Goal: Task Accomplishment & Management: Use online tool/utility

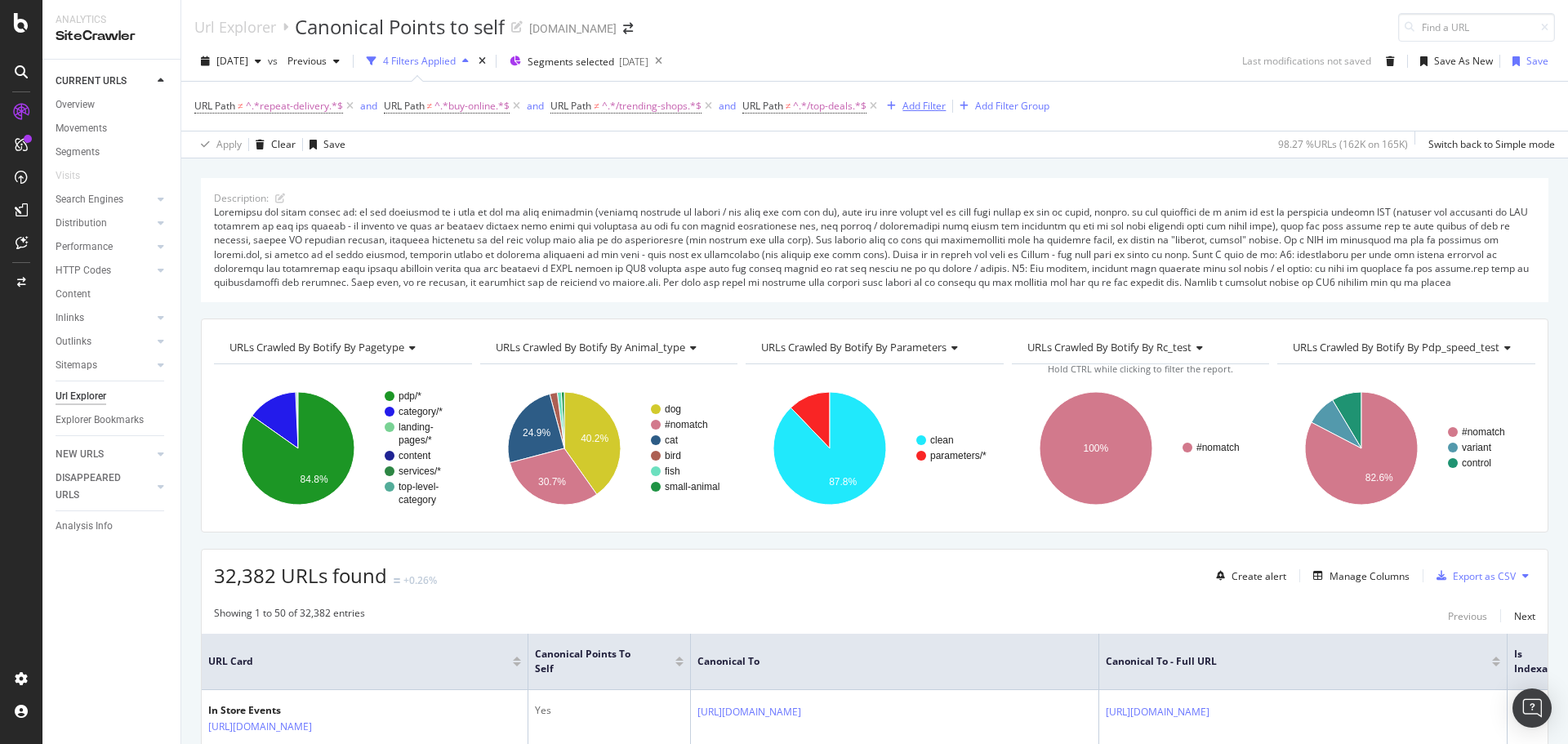
click at [921, 107] on div "Add Filter" at bounding box center [924, 105] width 43 height 14
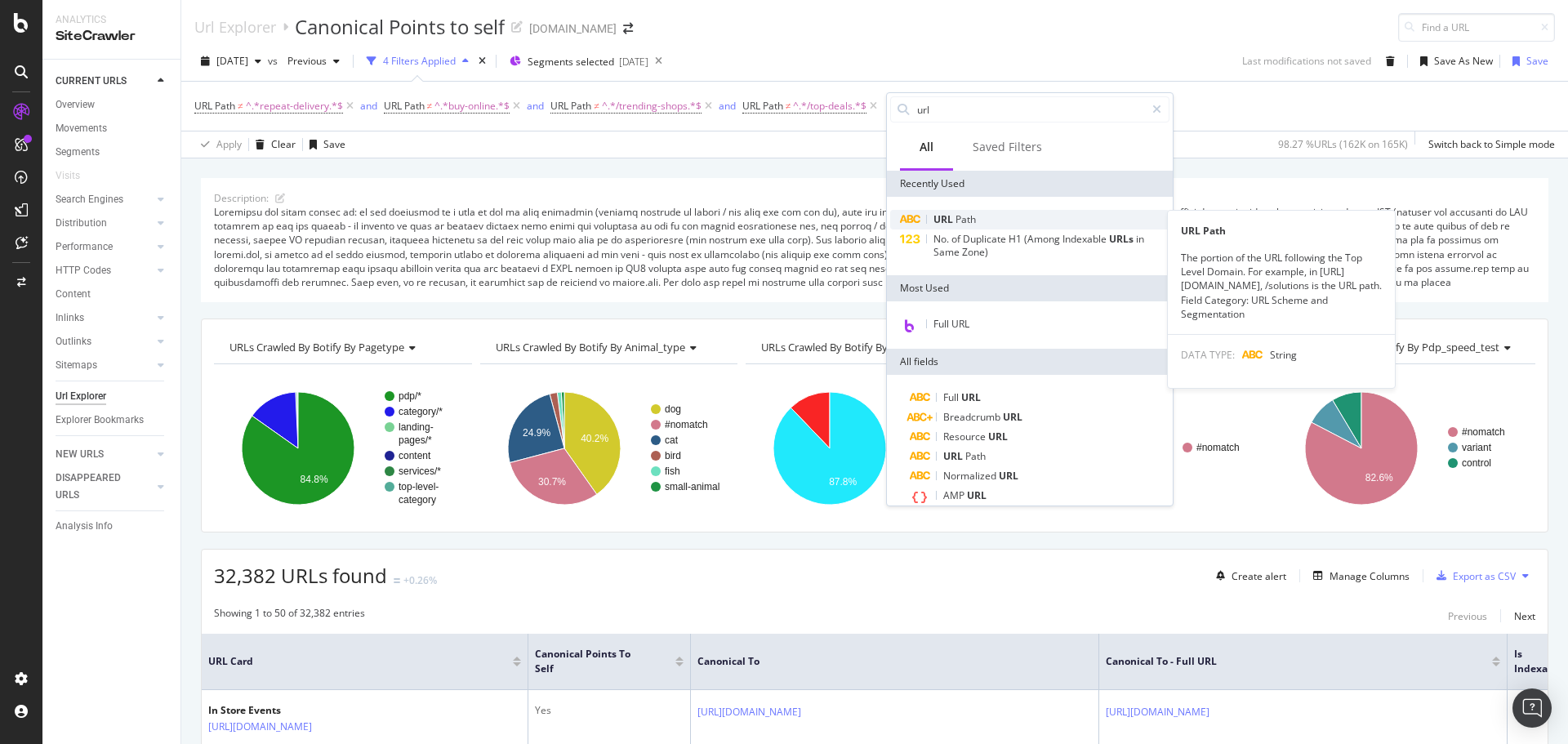
type input "url"
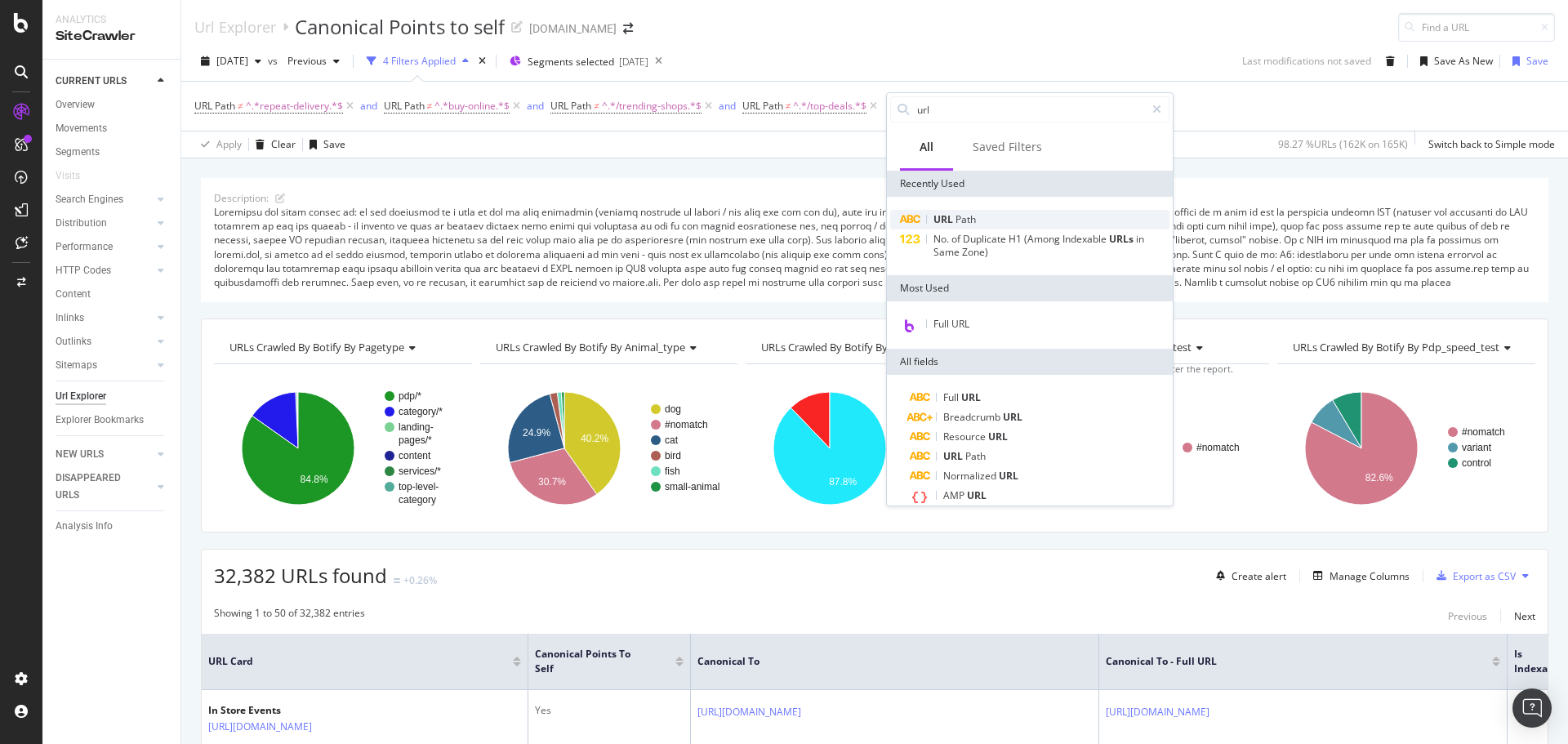
click at [999, 219] on div "URL Path" at bounding box center [1029, 220] width 279 height 20
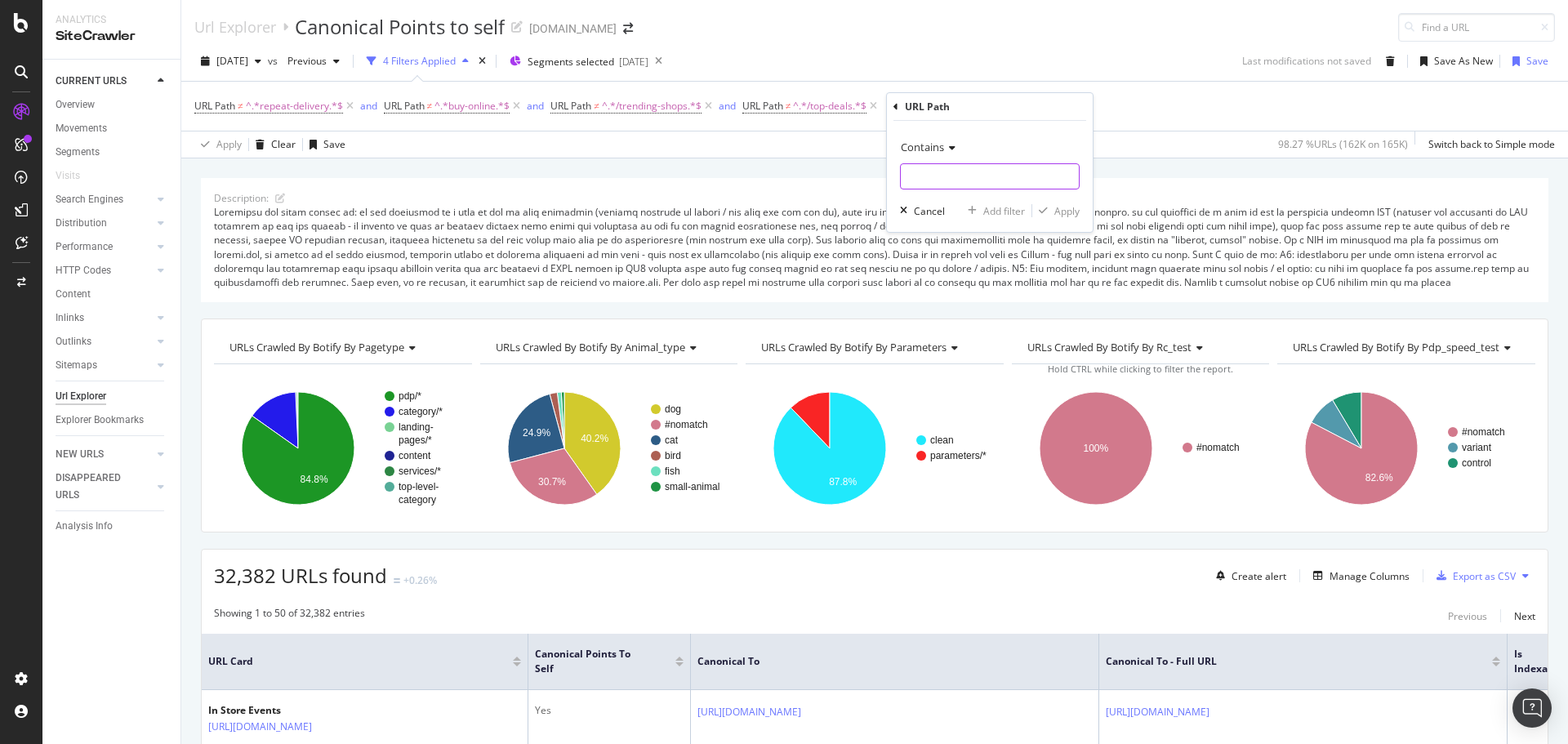
click at [985, 181] on input "text" at bounding box center [990, 176] width 178 height 27
click at [954, 148] on icon at bounding box center [950, 147] width 12 height 10
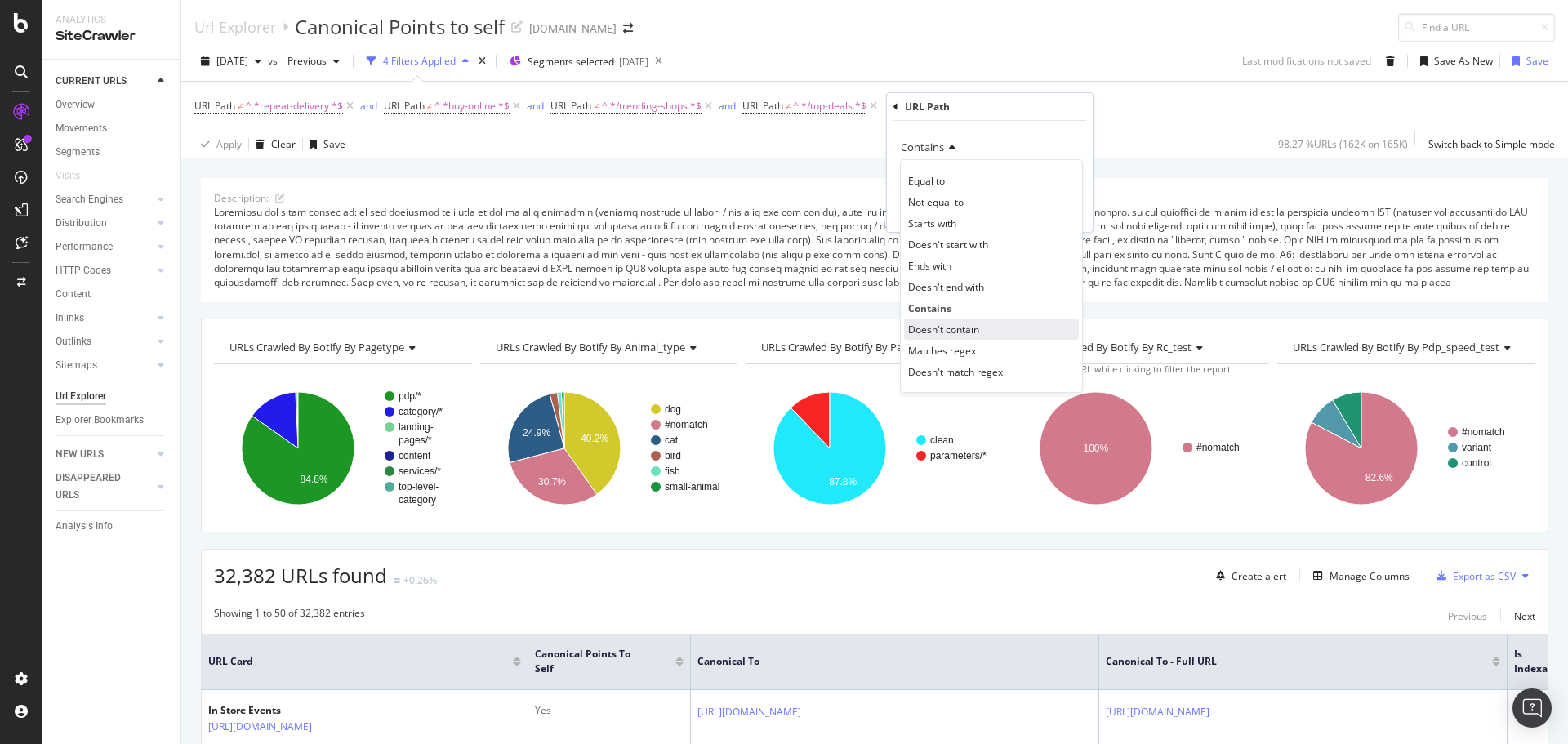
click at [980, 326] on span "Doesn't contain" at bounding box center [944, 329] width 71 height 14
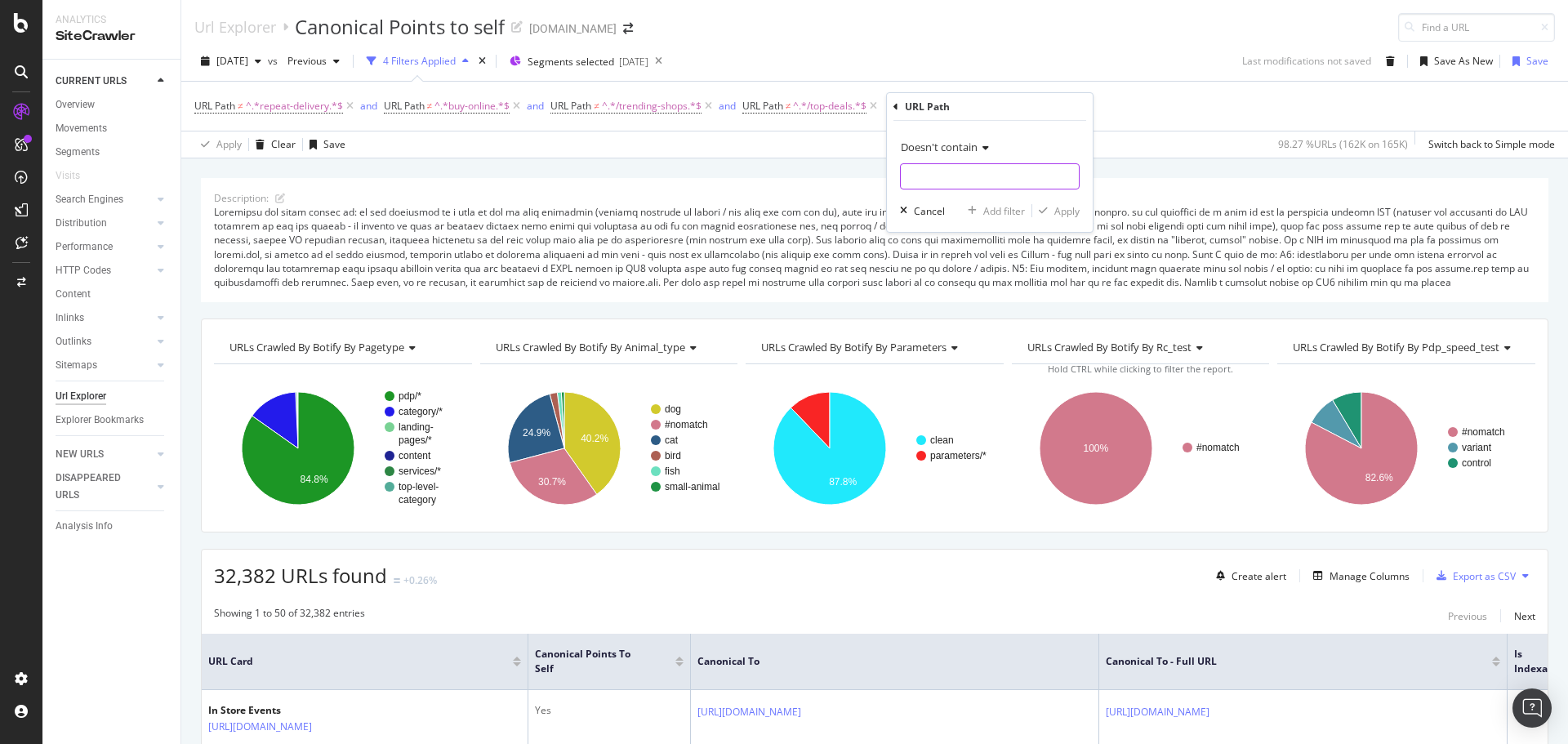
click at [941, 176] on input "text" at bounding box center [990, 176] width 178 height 27
type input "same-day"
click at [931, 102] on div "Add Filter" at bounding box center [924, 105] width 43 height 14
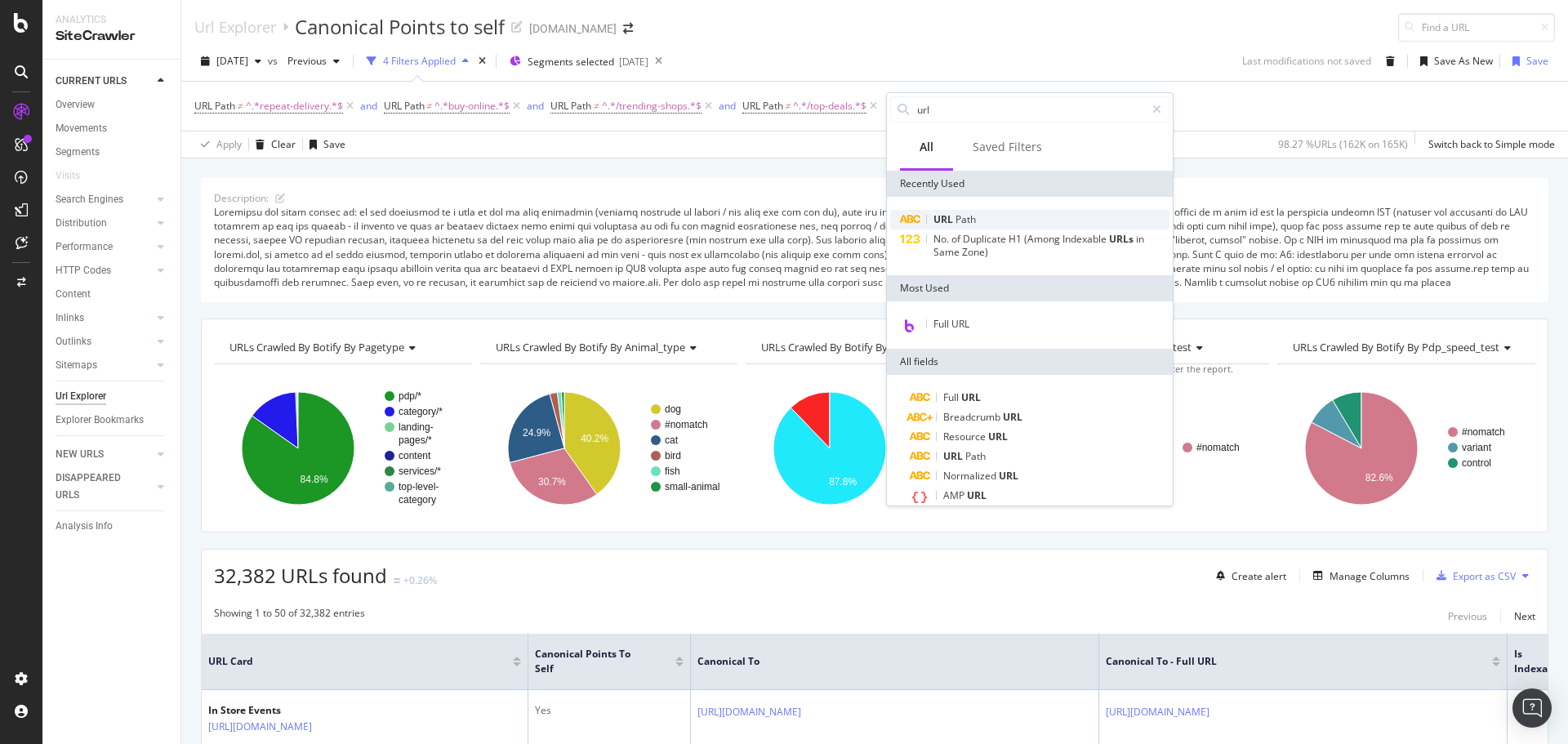
click at [961, 223] on span "Path" at bounding box center [965, 219] width 21 height 14
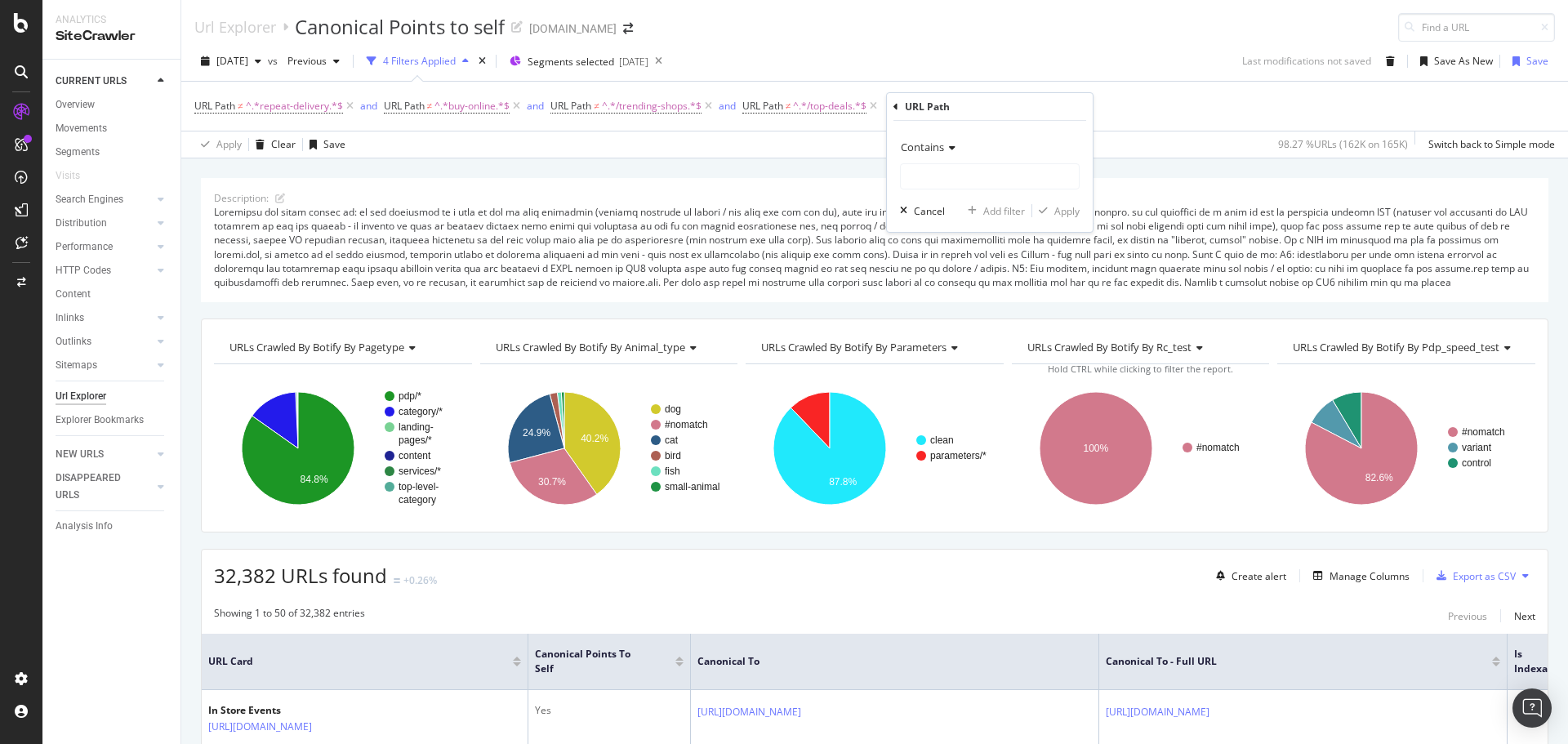
click at [947, 158] on div "Contains" at bounding box center [990, 147] width 180 height 27
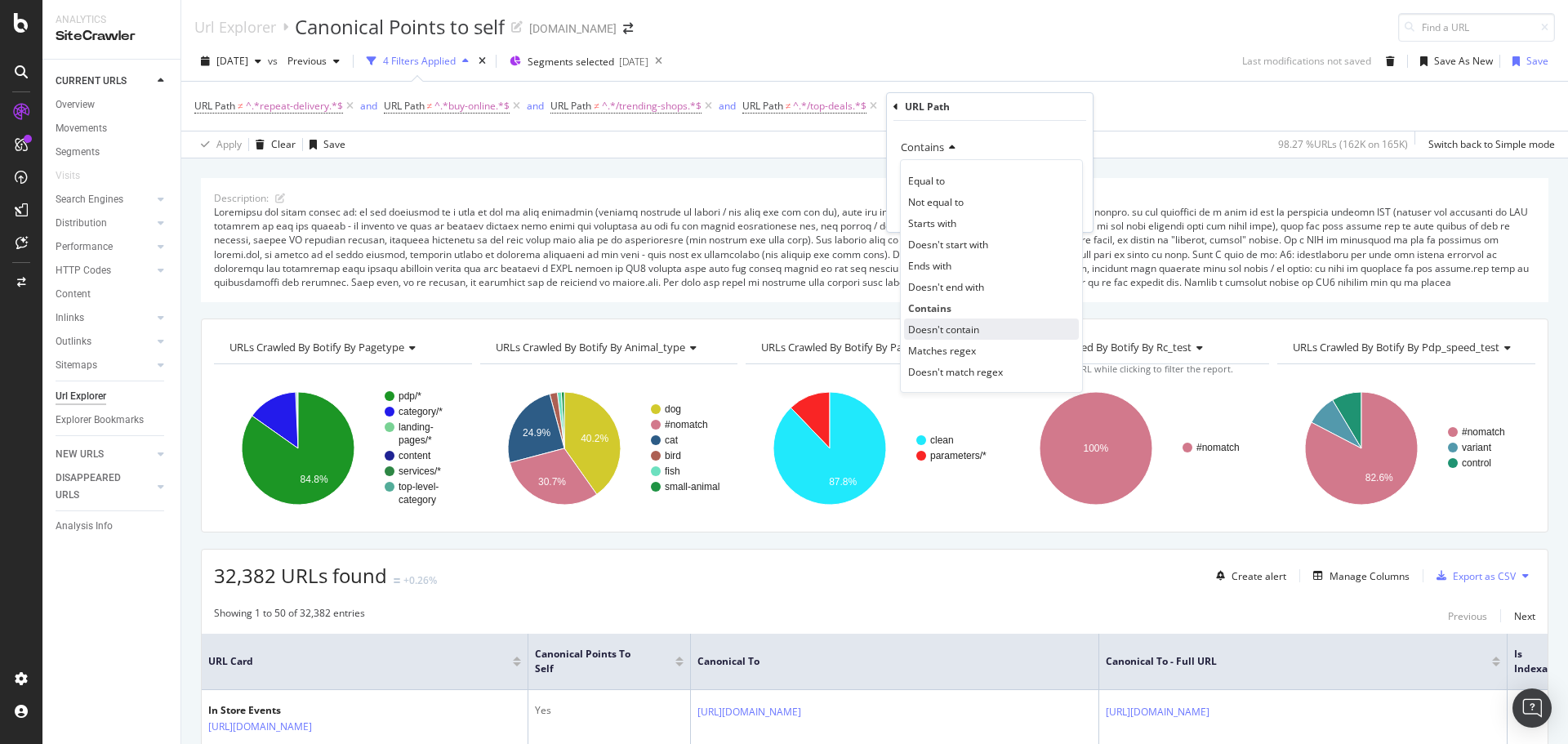
click at [980, 336] on div "Doesn't contain" at bounding box center [991, 329] width 175 height 22
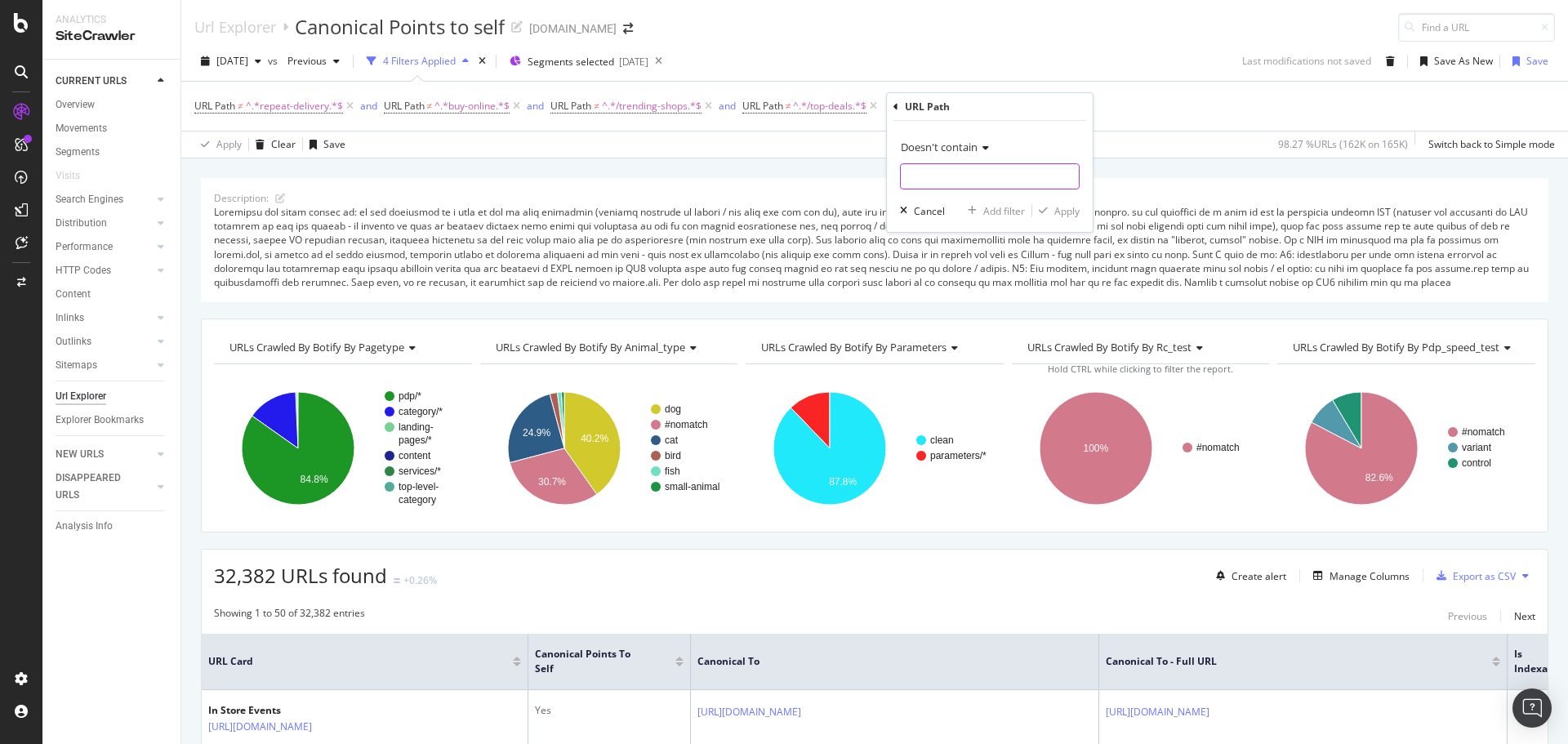
click at [941, 171] on input "text" at bounding box center [990, 176] width 178 height 27
type input "same-day"
click at [1050, 209] on div "button" at bounding box center [1043, 210] width 22 height 10
click at [1103, 102] on div "Add Filter" at bounding box center [1089, 105] width 43 height 14
click at [1028, 138] on div "Apply Clear Save 98.07 % URLs ( 162K on 165K ) Switch back to Simple mode" at bounding box center [875, 144] width 1387 height 27
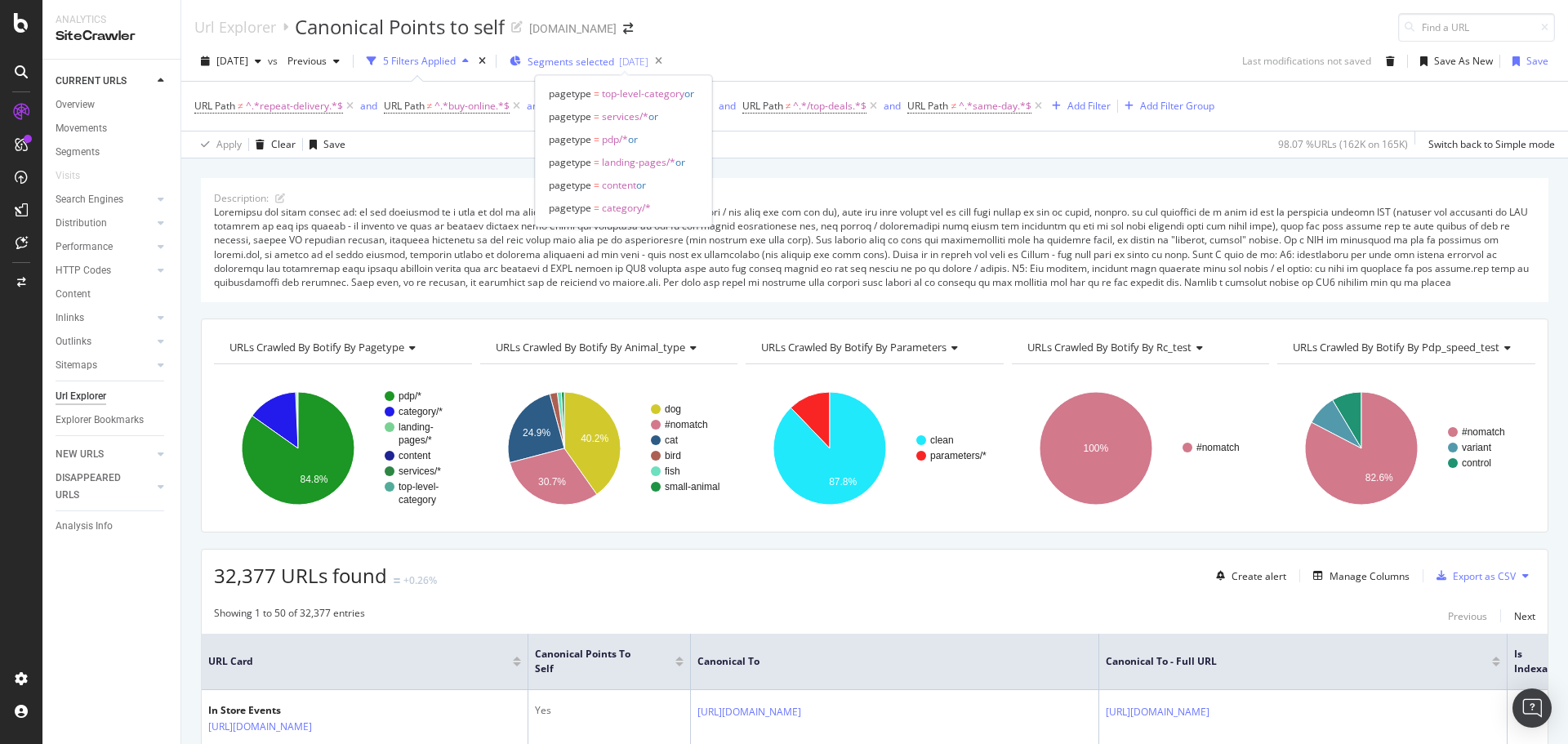
click at [614, 60] on span "Segments selected" at bounding box center [571, 61] width 86 height 14
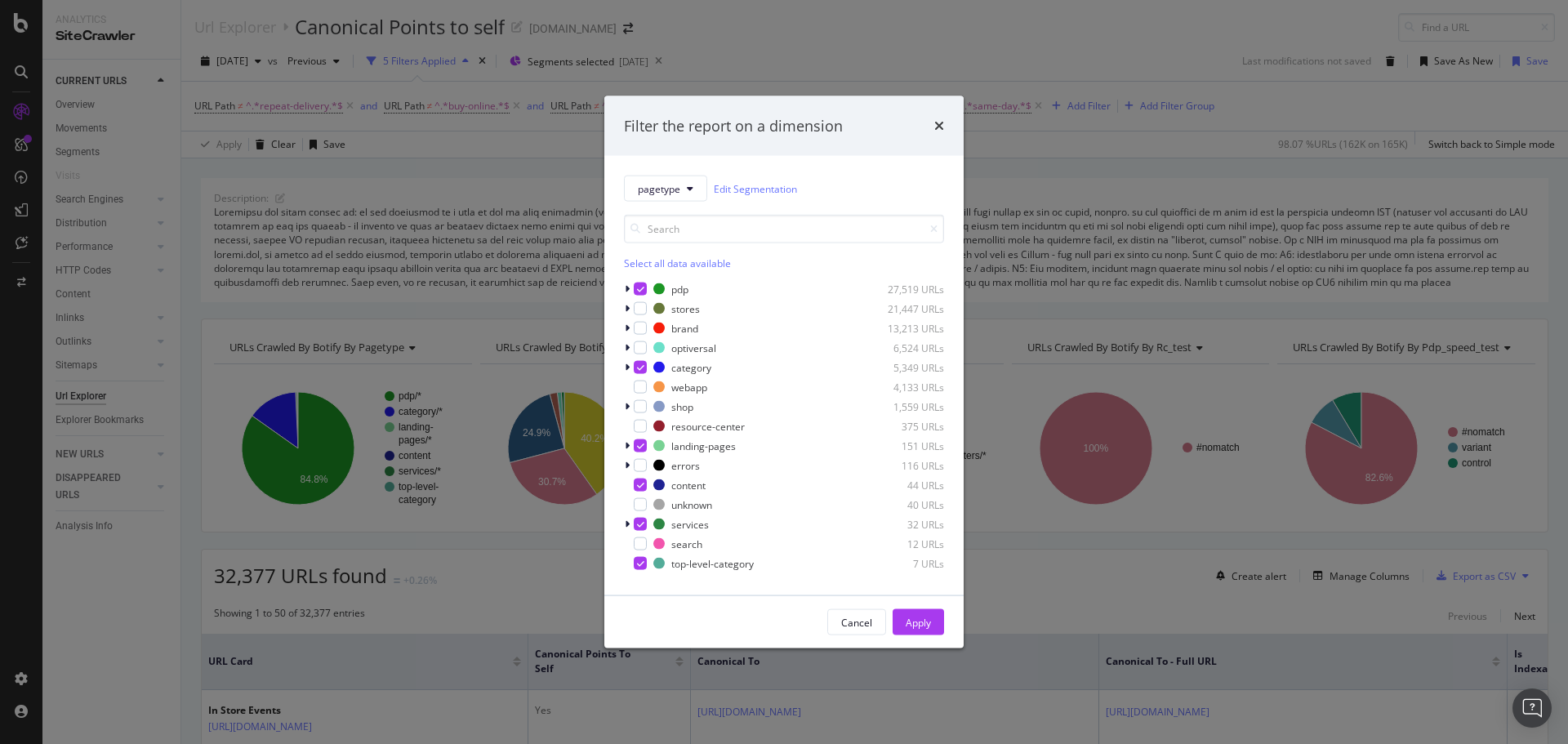
scroll to position [21, 0]
click at [627, 461] on icon "modal" at bounding box center [627, 462] width 5 height 10
click at [627, 461] on icon "modal" at bounding box center [627, 462] width 7 height 10
click at [940, 128] on icon "times" at bounding box center [940, 126] width 10 height 13
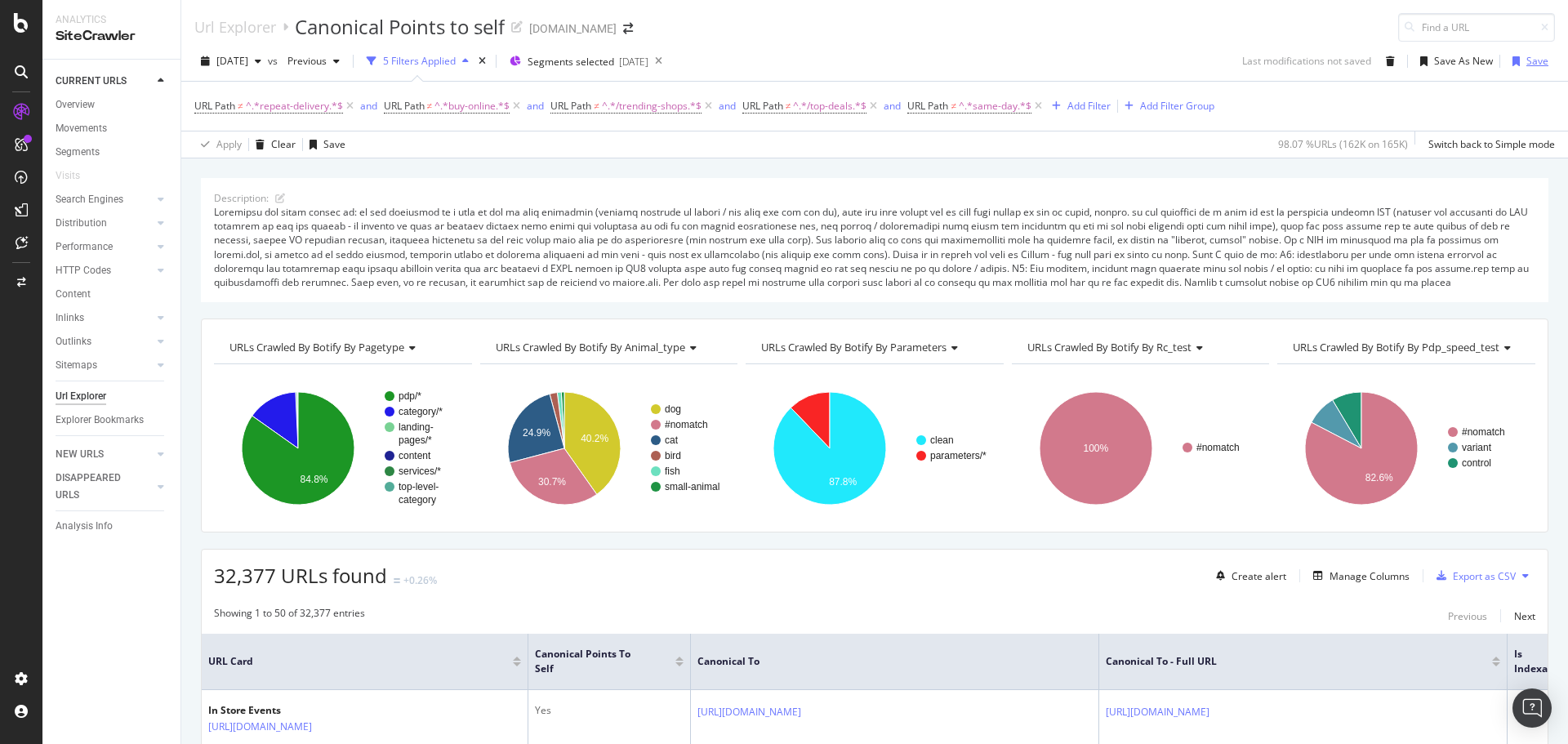
click at [1527, 62] on div "Save" at bounding box center [1537, 60] width 22 height 14
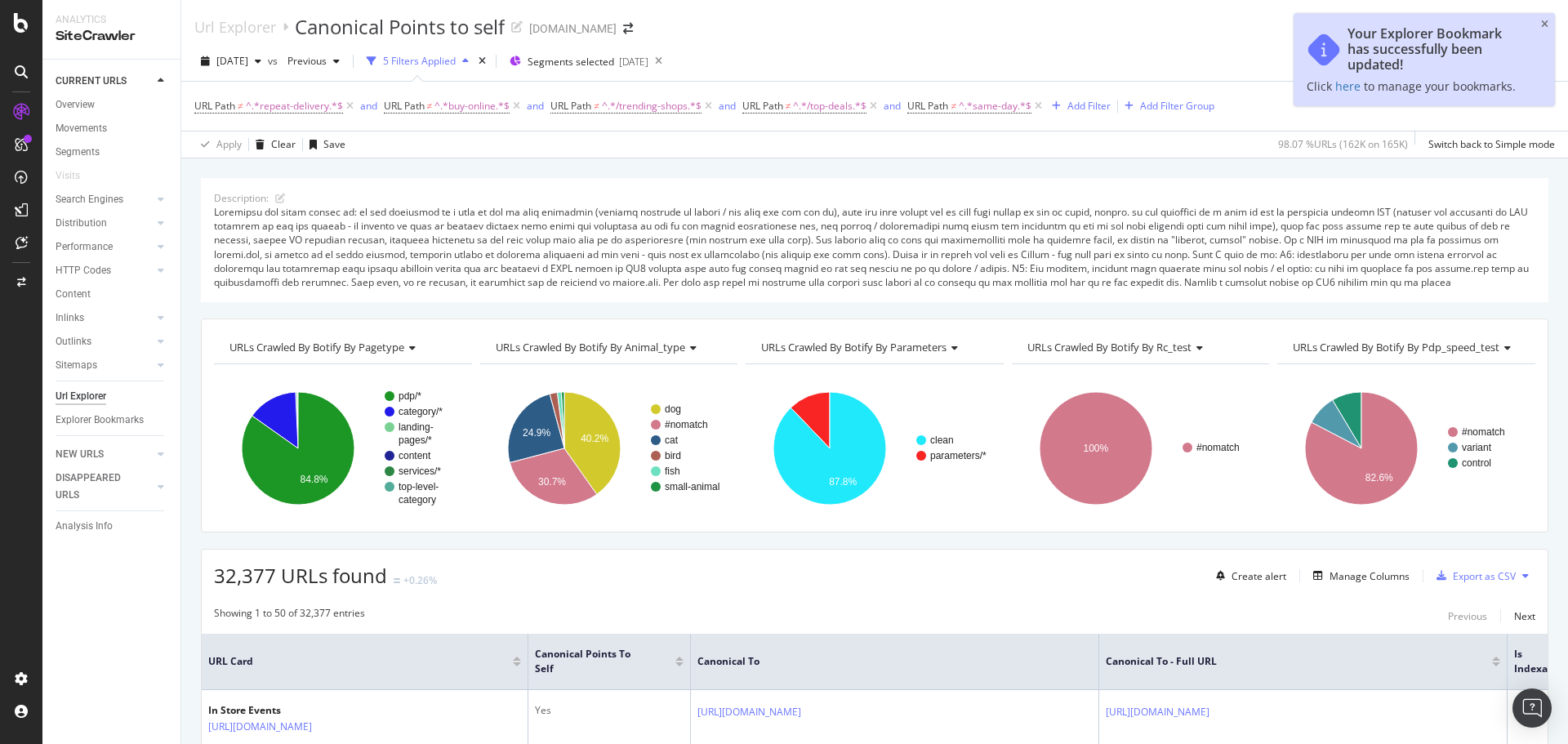
click at [1229, 53] on div "[DATE] vs Previous 5 Filters Applied Segments selected [DATE] Save As New Save" at bounding box center [875, 64] width 1387 height 32
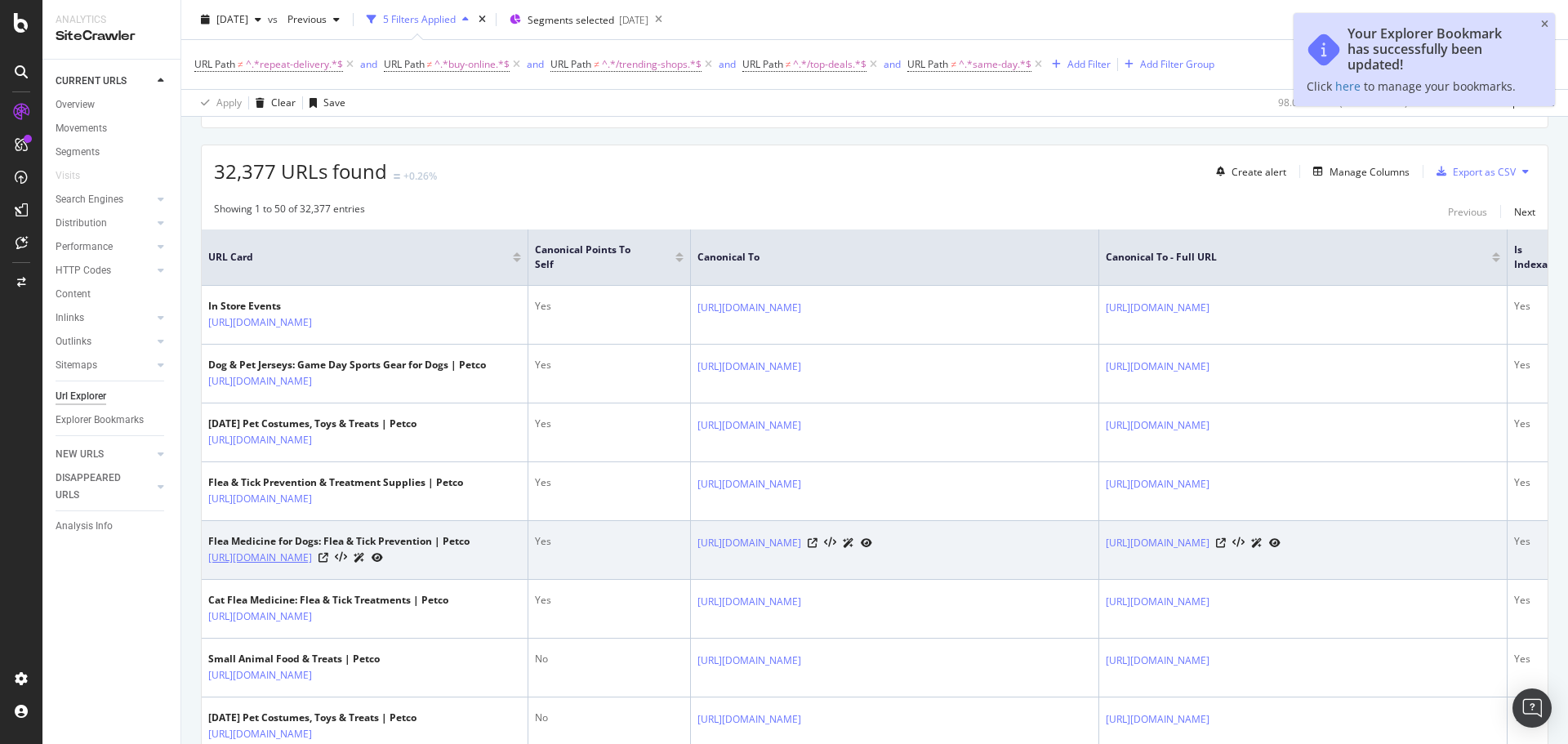
scroll to position [408, 0]
